Goal: Transaction & Acquisition: Purchase product/service

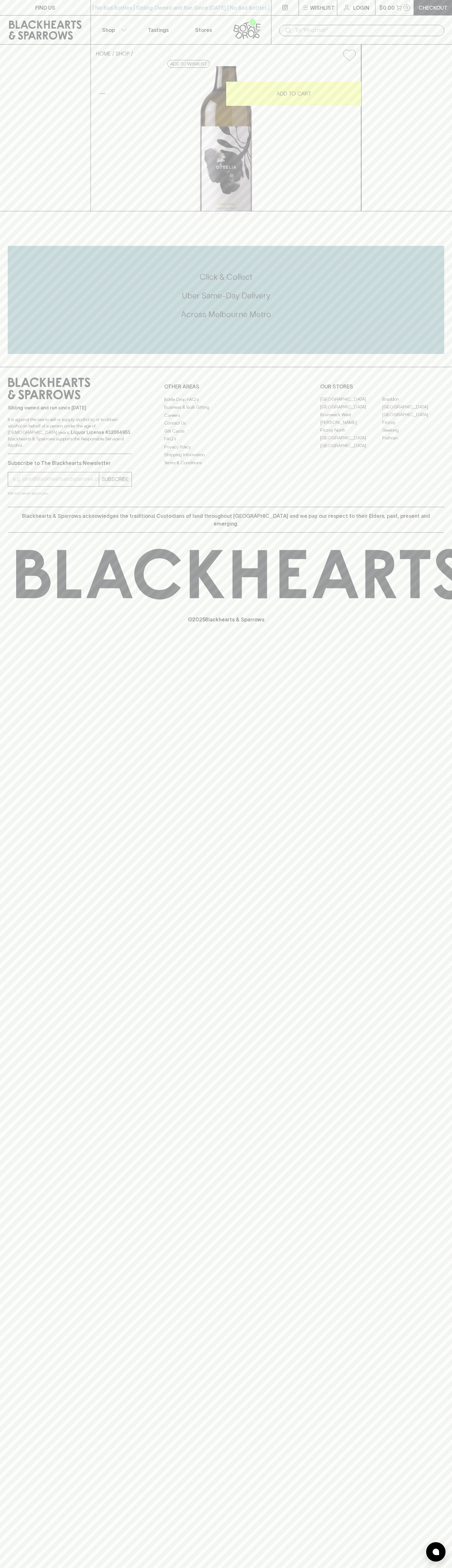
click at [188, 15] on div "| No Bad Bottles | Sibling Owned and Run Since 2006 | No Bad Bottles | Sibling …" at bounding box center [180, 7] width 181 height 15
click at [431, 170] on div "HOME SHOP Ottelia Pinot Gris 2024 $26.00 Add to wishlist 10% discount when purc…" at bounding box center [226, 128] width 452 height 167
click at [237, 1567] on html "FIND US | No Bad Bottles | Sibling Owned and Run Since 2006 | No Bad Bottles | …" at bounding box center [226, 784] width 452 height 1568
click at [9, 19] on link at bounding box center [45, 30] width 90 height 29
